Goal: Register for event/course

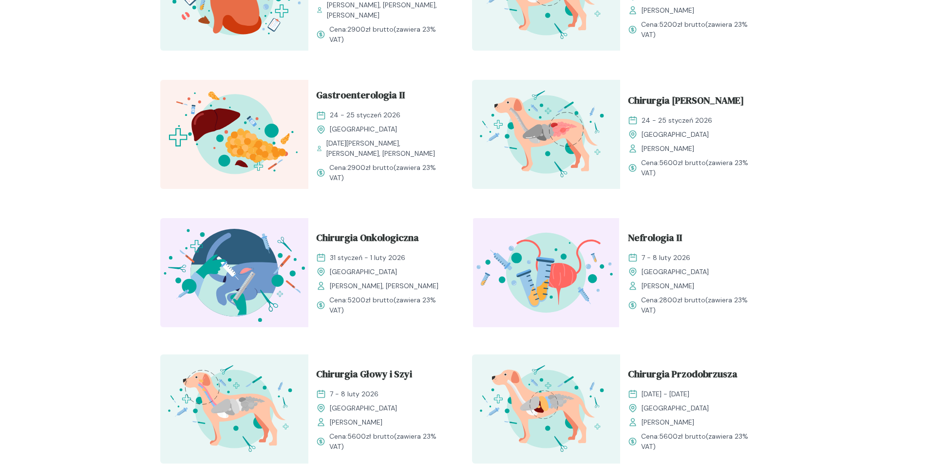
scroll to position [1218, 0]
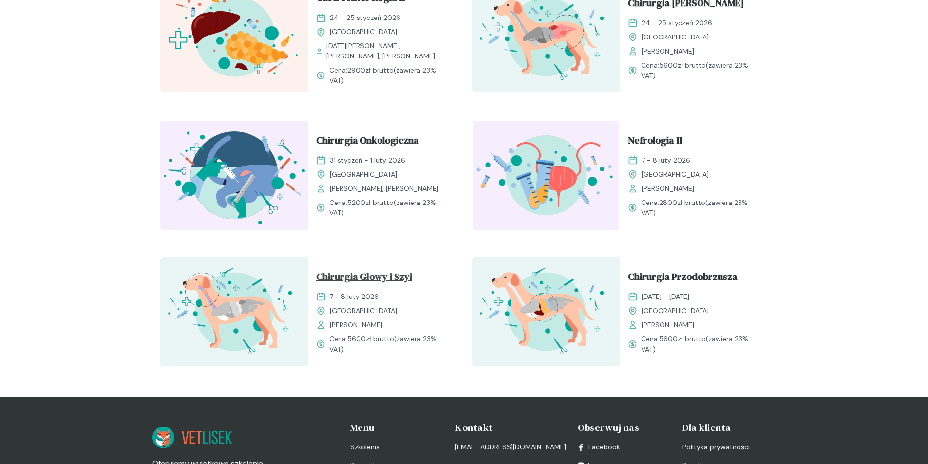
click at [347, 275] on span "Chirurgia Głowy i Szyi" at bounding box center [364, 278] width 96 height 19
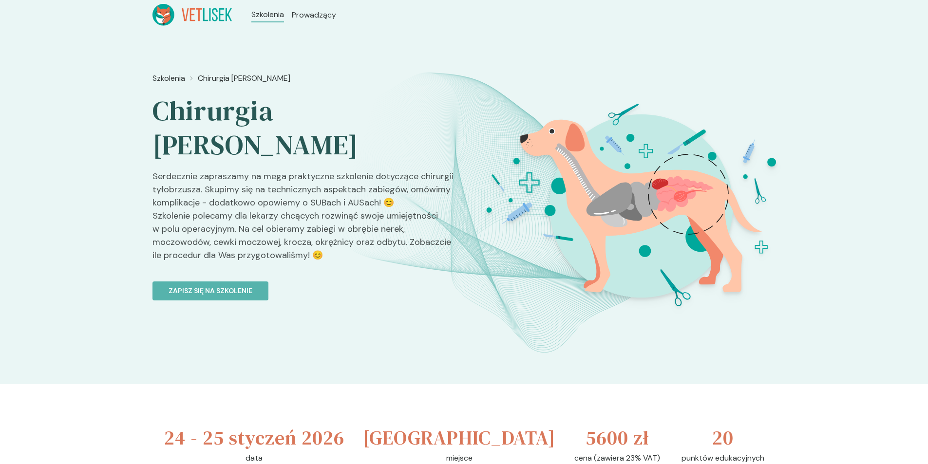
click at [352, 170] on p "Serdecznie zapraszamy na mega praktyczne szkolenie dotyczące chirurgii tyłobrzu…" at bounding box center [305, 220] width 304 height 100
